Goal: Transaction & Acquisition: Download file/media

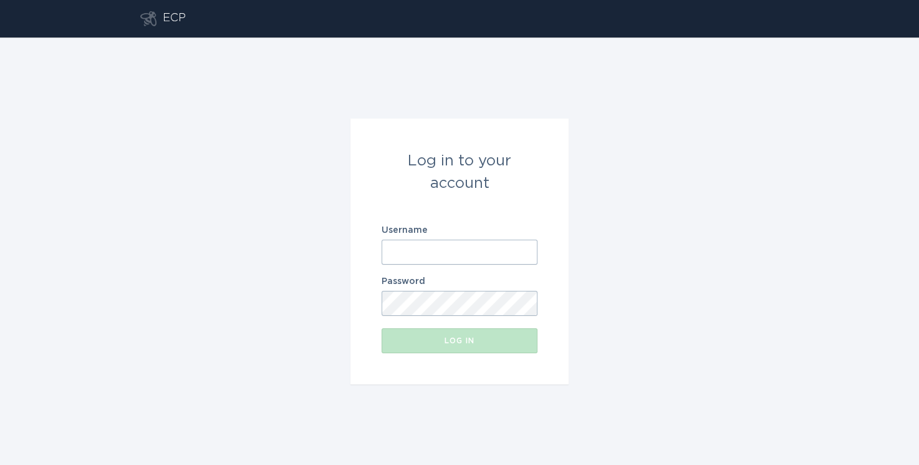
type input "[EMAIL_ADDRESS][DOMAIN_NAME]"
click at [464, 258] on input "[EMAIL_ADDRESS][DOMAIN_NAME]" at bounding box center [460, 251] width 156 height 25
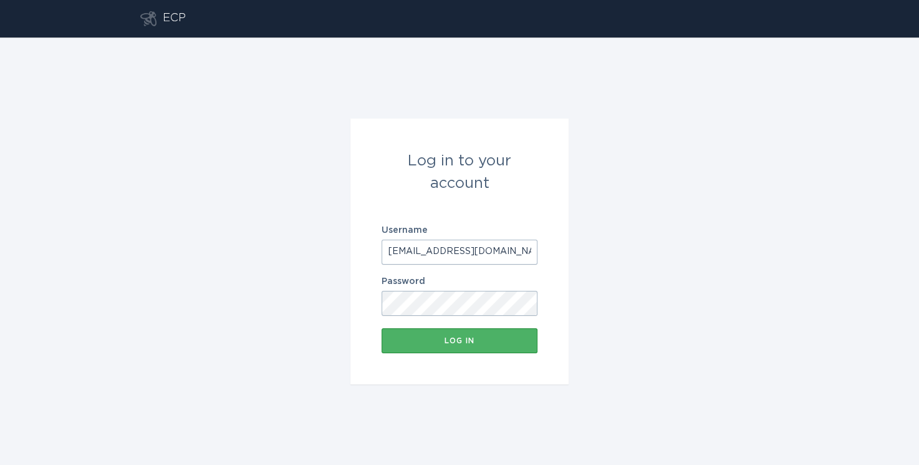
click at [473, 332] on button "Log in" at bounding box center [460, 340] width 156 height 25
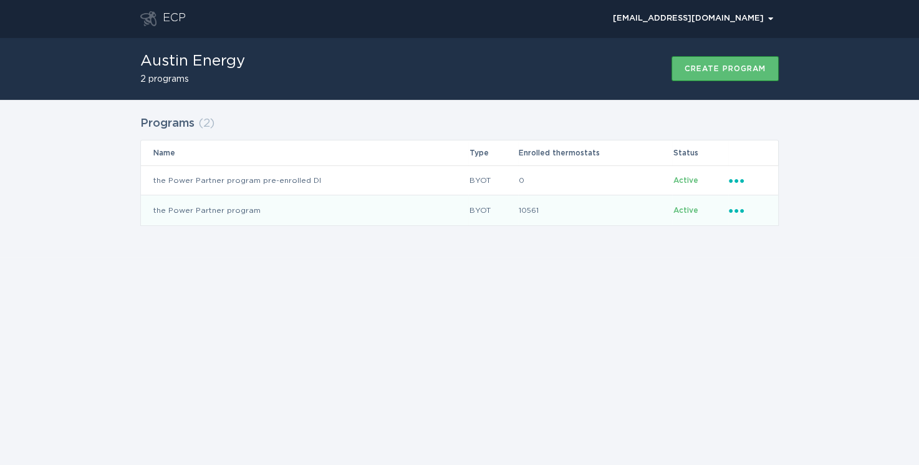
click at [351, 211] on td "the Power Partner program" at bounding box center [304, 210] width 327 height 30
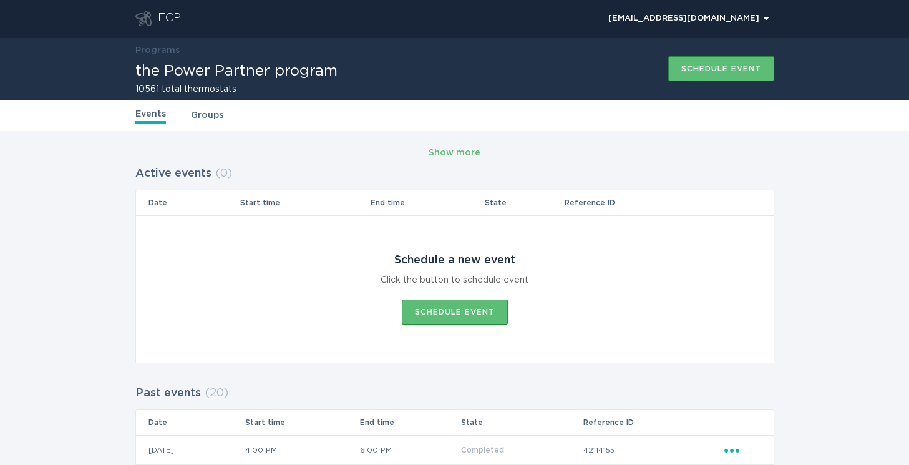
click at [211, 118] on link "Groups" at bounding box center [207, 116] width 32 height 14
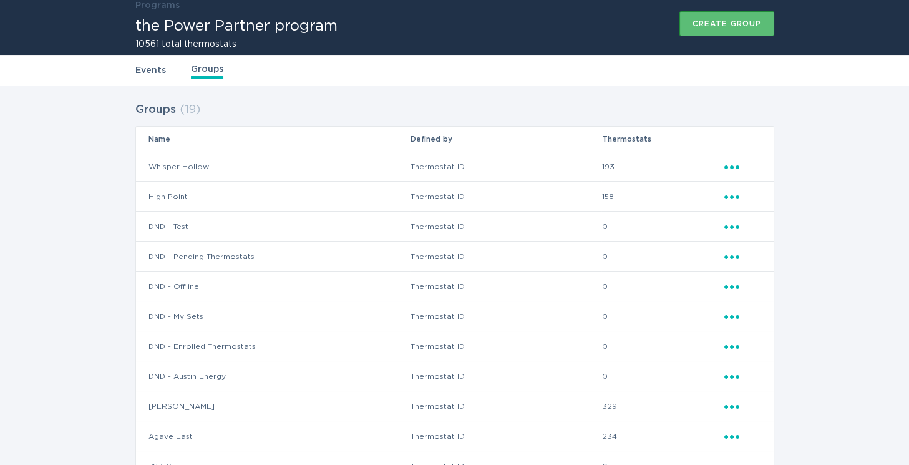
scroll to position [69, 0]
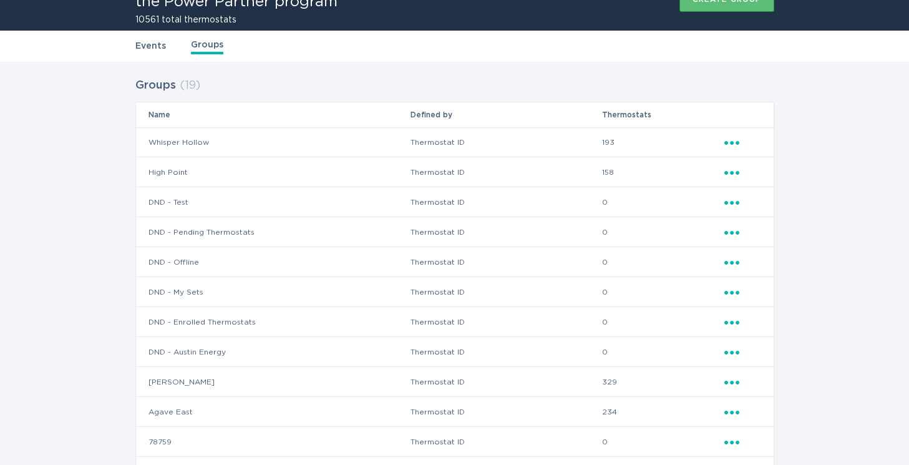
click at [733, 143] on icon "Ellipsis" at bounding box center [732, 140] width 17 height 11
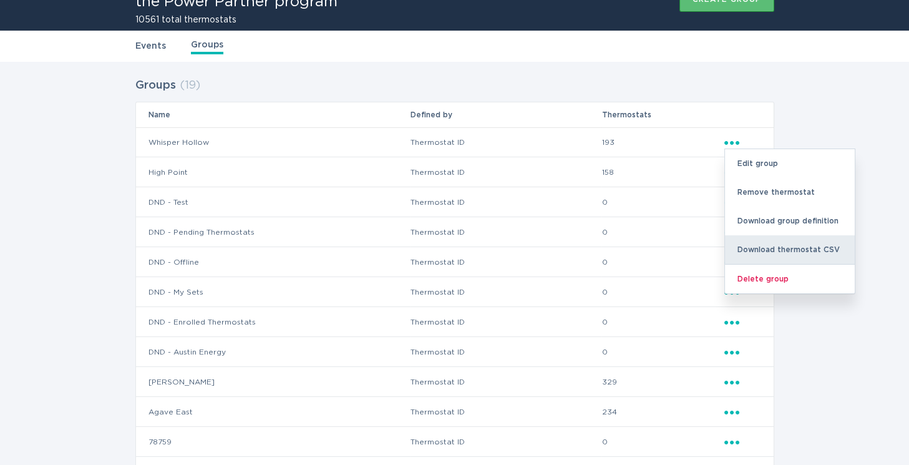
click at [751, 244] on div "Download thermostat CSV" at bounding box center [790, 249] width 130 height 29
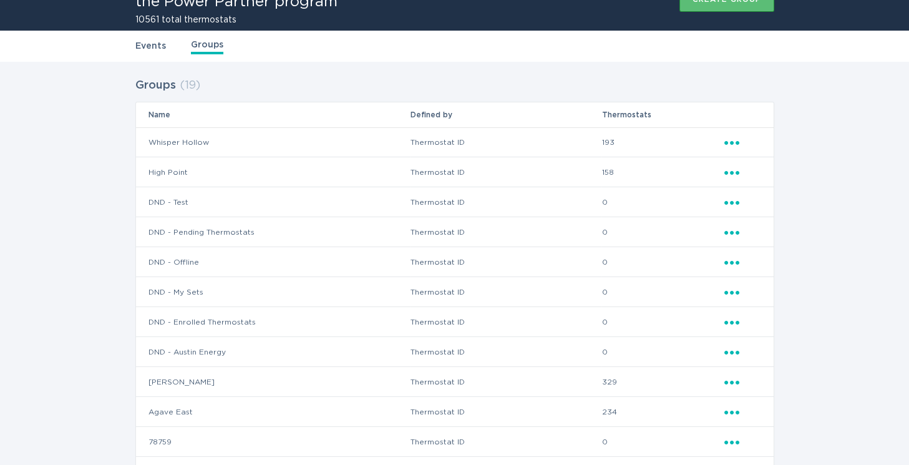
click at [732, 171] on icon "Popover menu" at bounding box center [731, 173] width 15 height 4
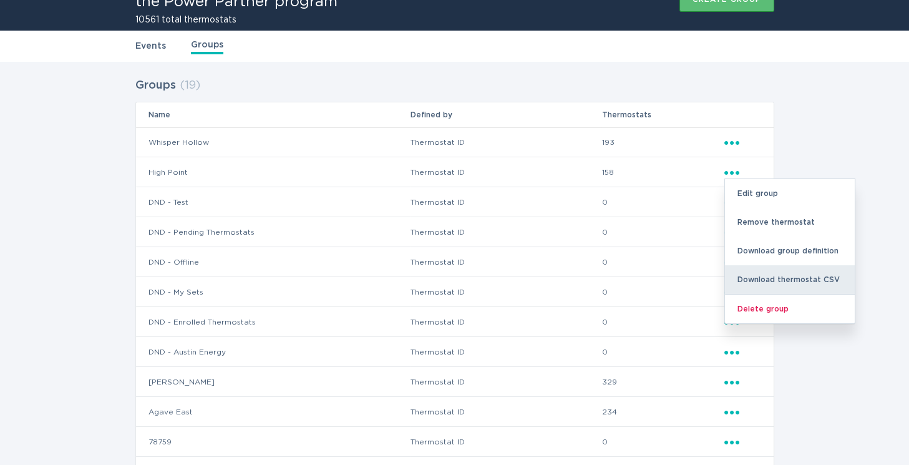
click at [758, 269] on div "Download thermostat CSV" at bounding box center [790, 279] width 130 height 29
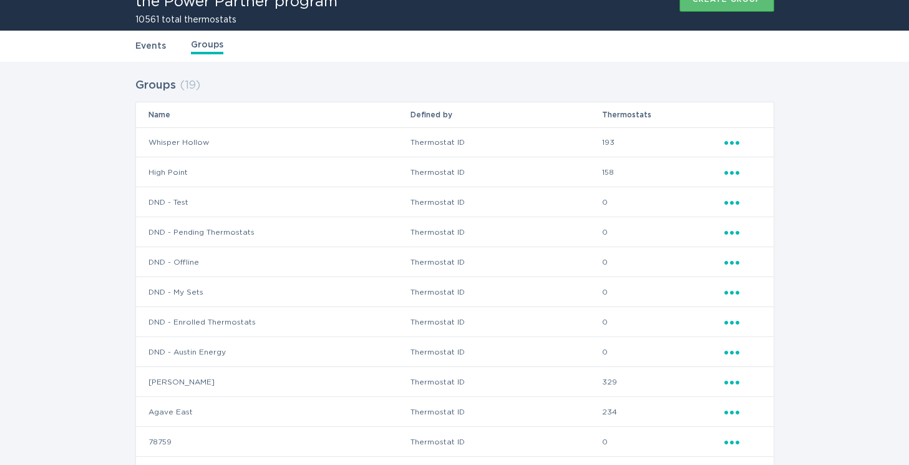
scroll to position [138, 0]
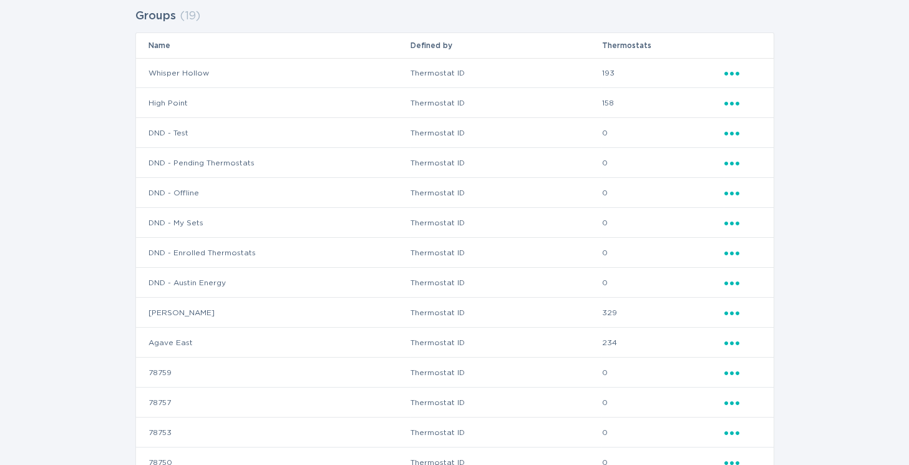
click at [730, 311] on icon "Ellipsis" at bounding box center [732, 311] width 17 height 11
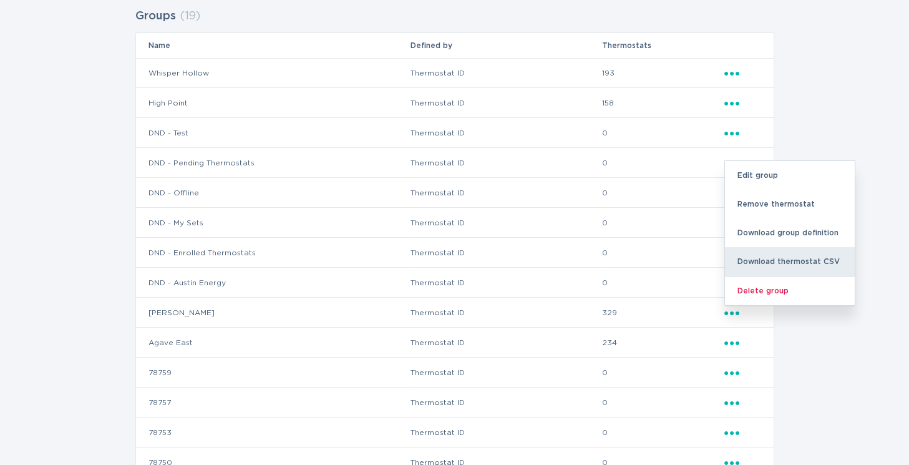
click at [752, 263] on div "Download thermostat CSV" at bounding box center [790, 261] width 130 height 29
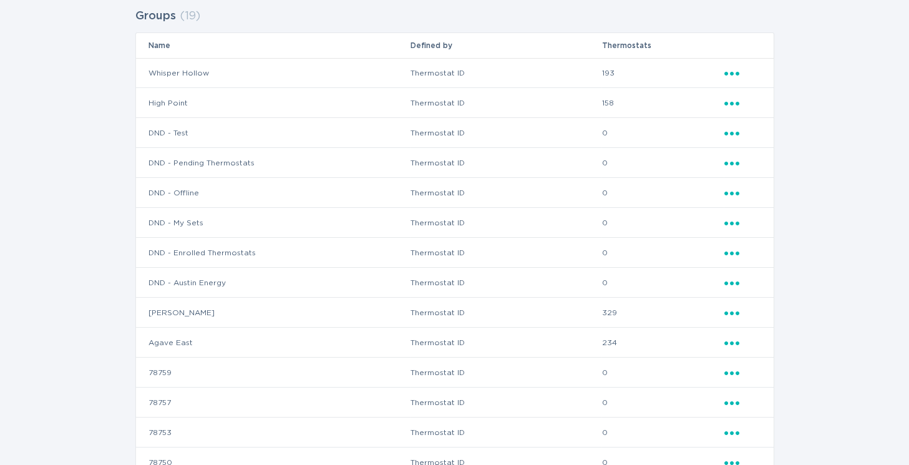
click at [733, 339] on icon "Ellipsis" at bounding box center [732, 341] width 17 height 11
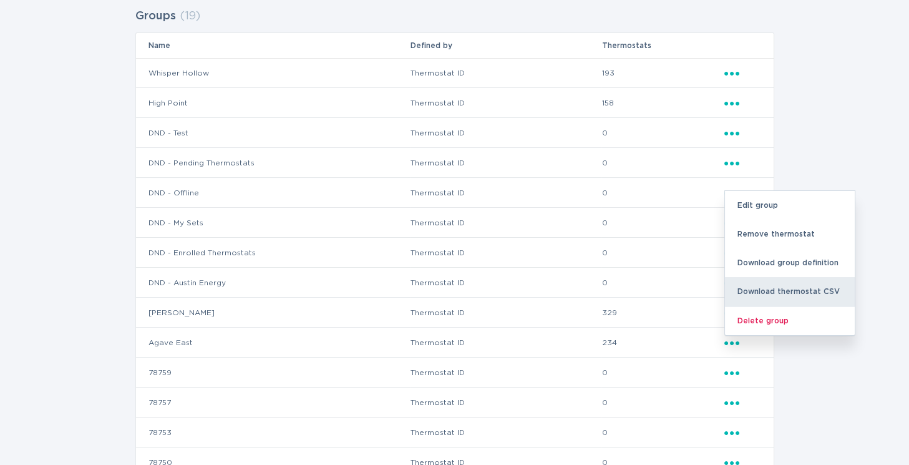
click at [750, 294] on div "Download thermostat CSV" at bounding box center [790, 291] width 130 height 29
